Goal: Understand process/instructions: Learn how to perform a task or action

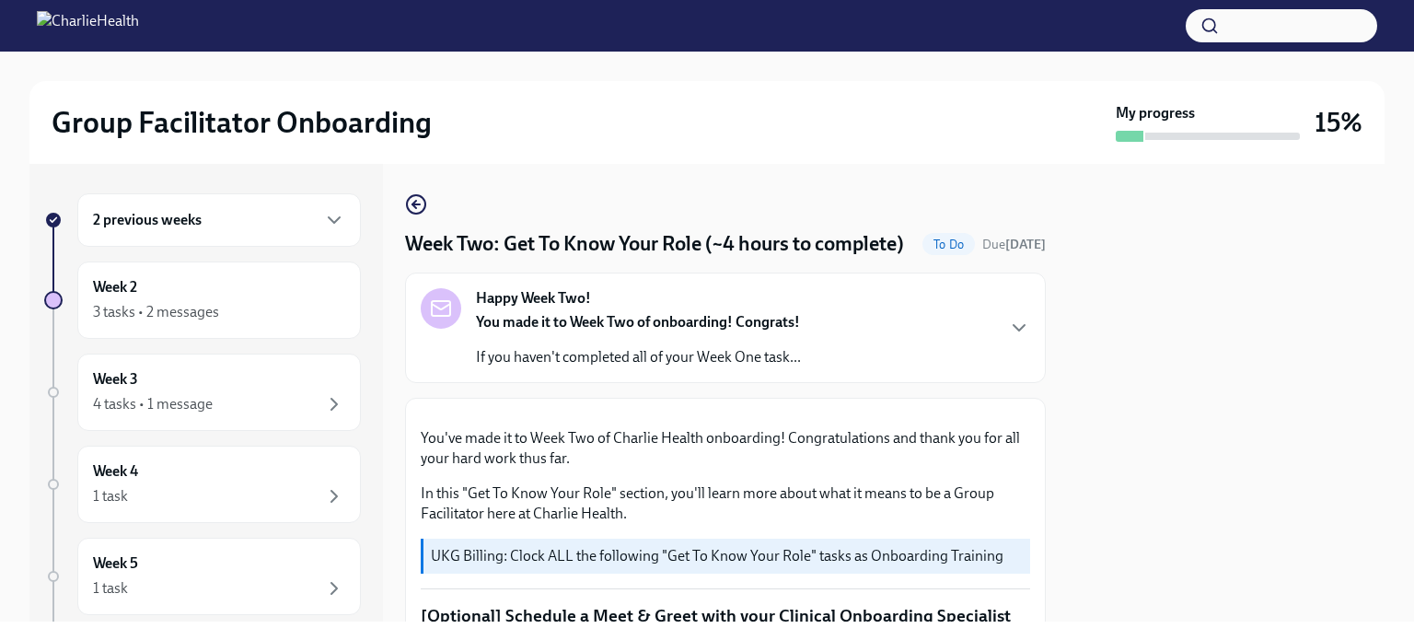
click at [987, 321] on div "Happy Week Two! You made it to Week Two of onboarding! Congrats! If you haven't…" at bounding box center [725, 327] width 609 height 79
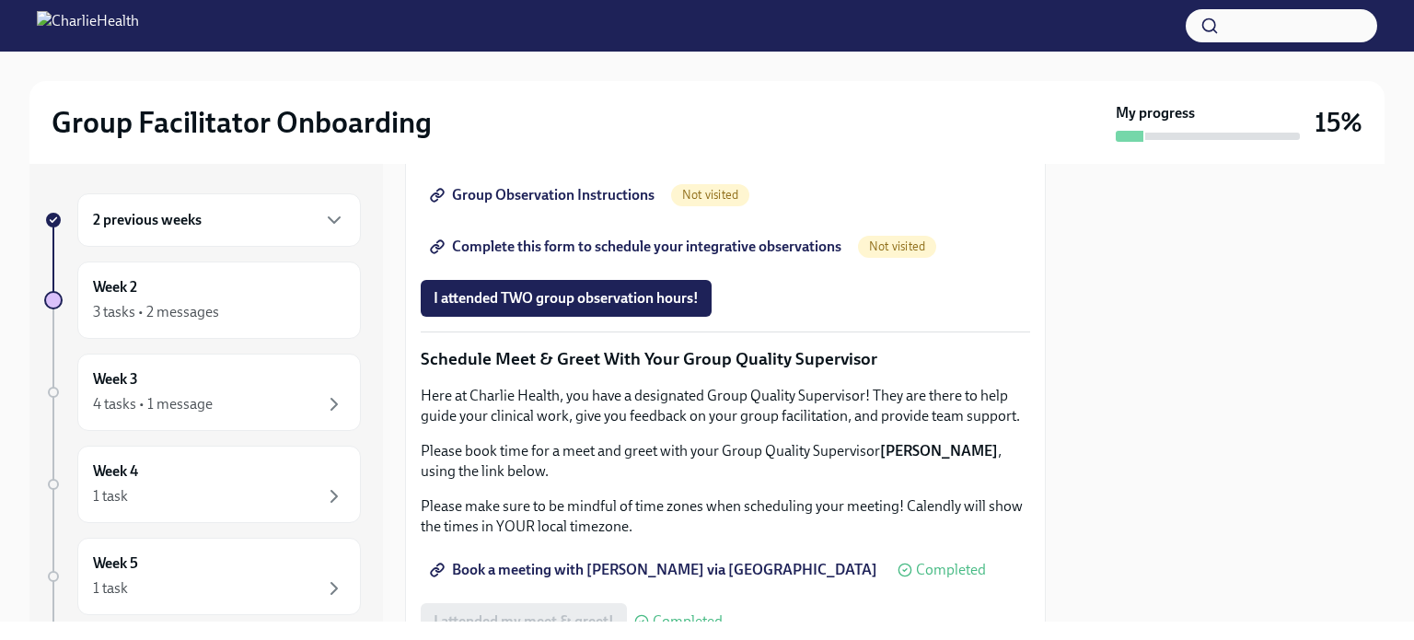
scroll to position [1630, 0]
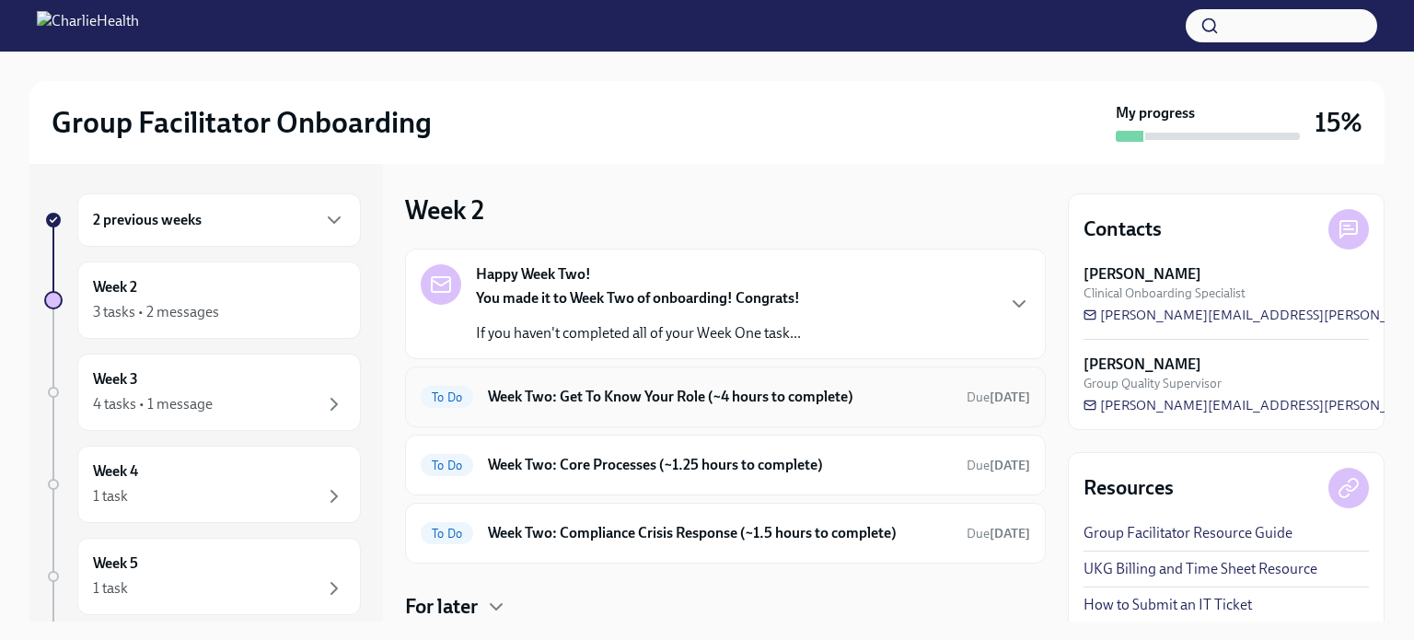
click at [460, 393] on span "To Do" at bounding box center [447, 397] width 52 height 14
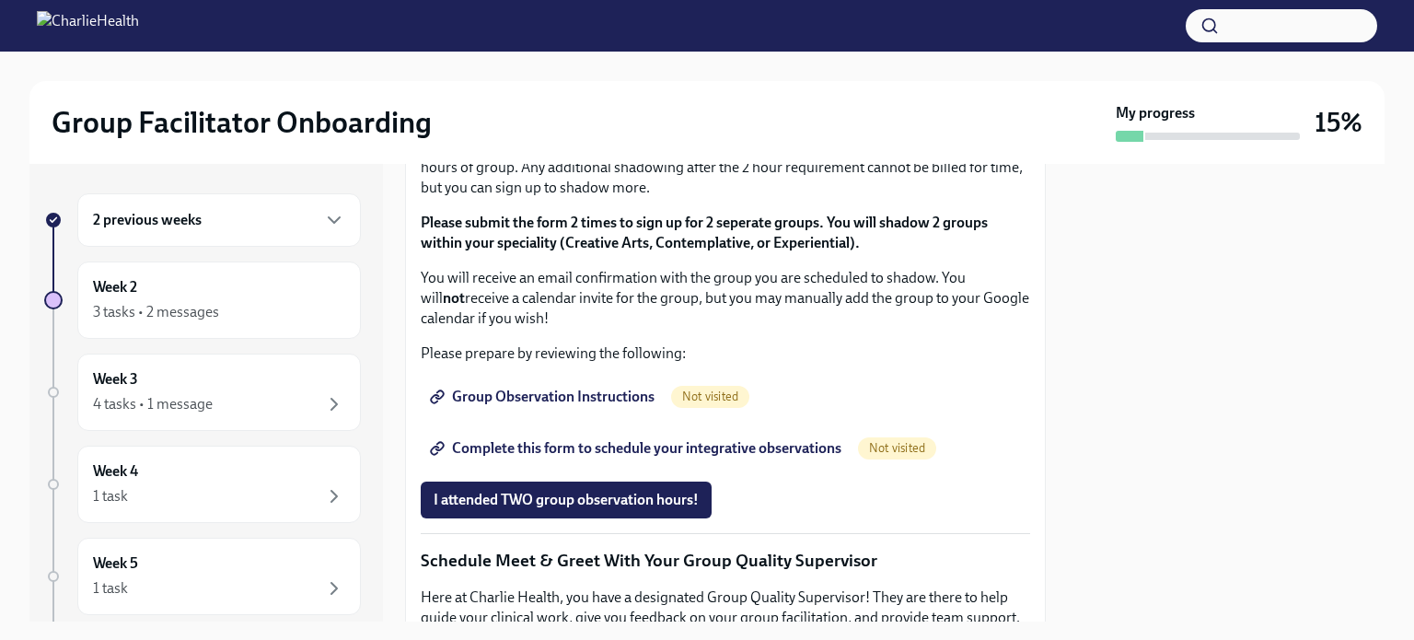
scroll to position [1016, 0]
